Goal: Task Accomplishment & Management: Use online tool/utility

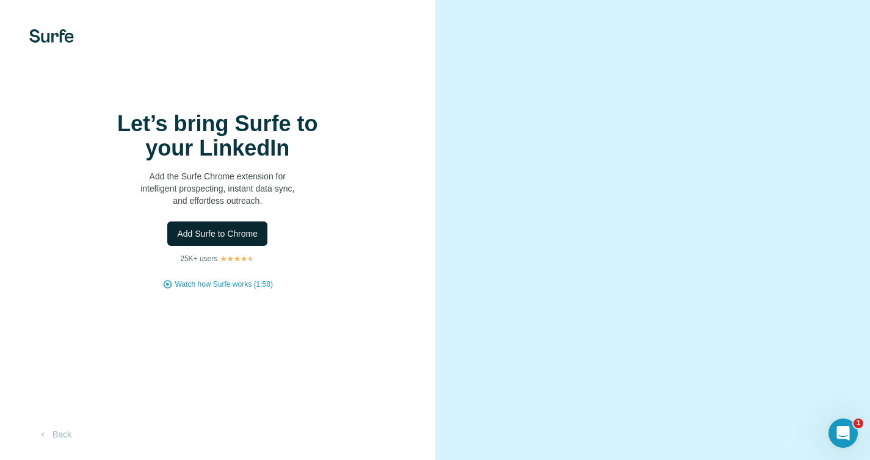
click at [245, 236] on span "Add Surfe to Chrome" at bounding box center [217, 234] width 81 height 12
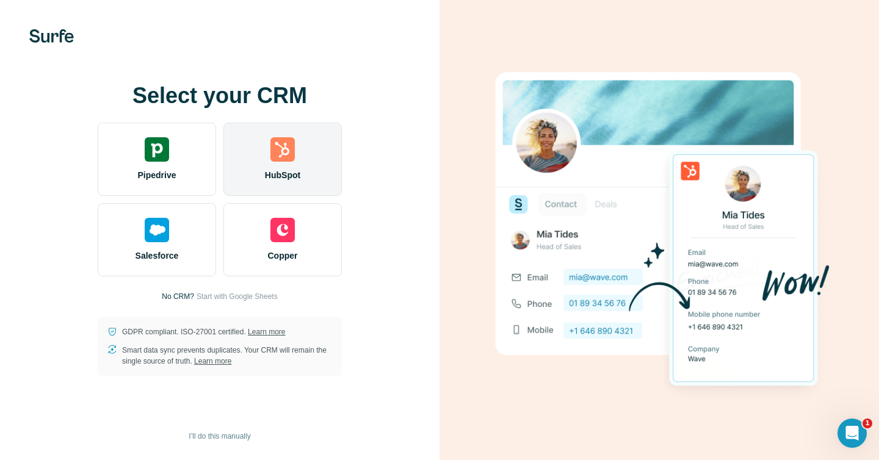
click at [286, 166] on div "HubSpot" at bounding box center [282, 159] width 118 height 73
click at [317, 154] on div "HubSpot" at bounding box center [282, 159] width 118 height 73
